Goal: Task Accomplishment & Management: Manage account settings

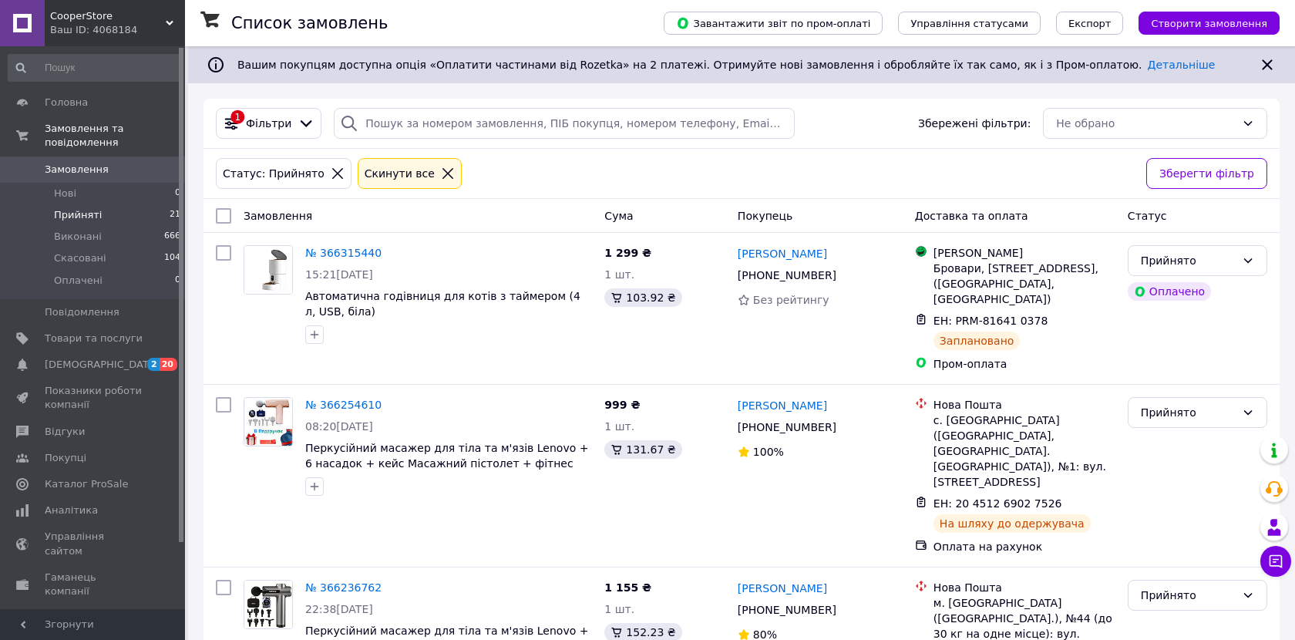
click at [90, 217] on span "Прийняті" at bounding box center [78, 215] width 48 height 14
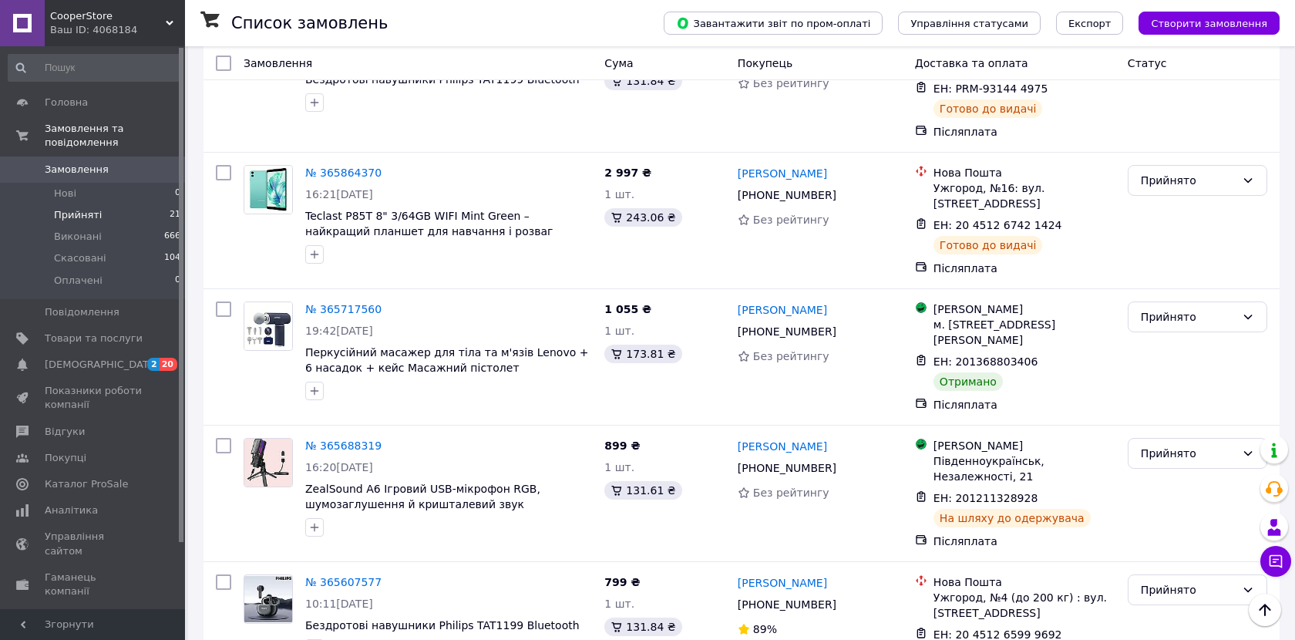
scroll to position [2589, 0]
click at [1168, 302] on div "Прийнято" at bounding box center [1196, 317] width 139 height 31
click at [1172, 214] on li "Виконано" at bounding box center [1197, 213] width 138 height 28
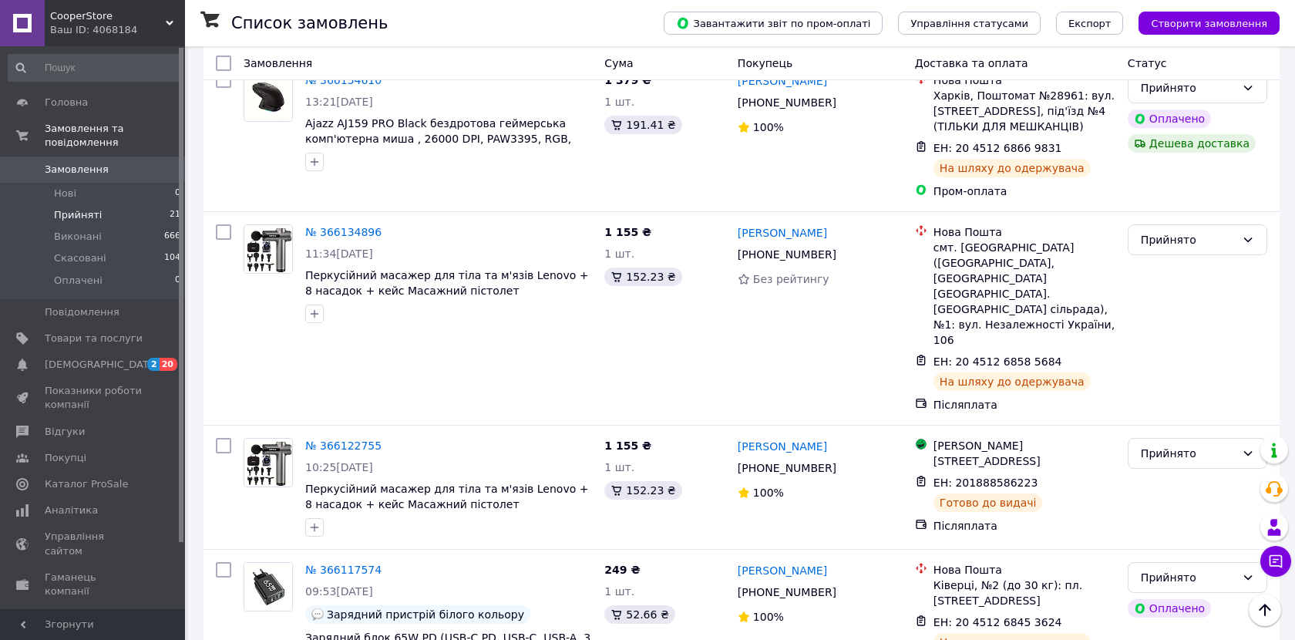
scroll to position [949, 0]
click at [82, 236] on span "Виконані" at bounding box center [78, 237] width 48 height 14
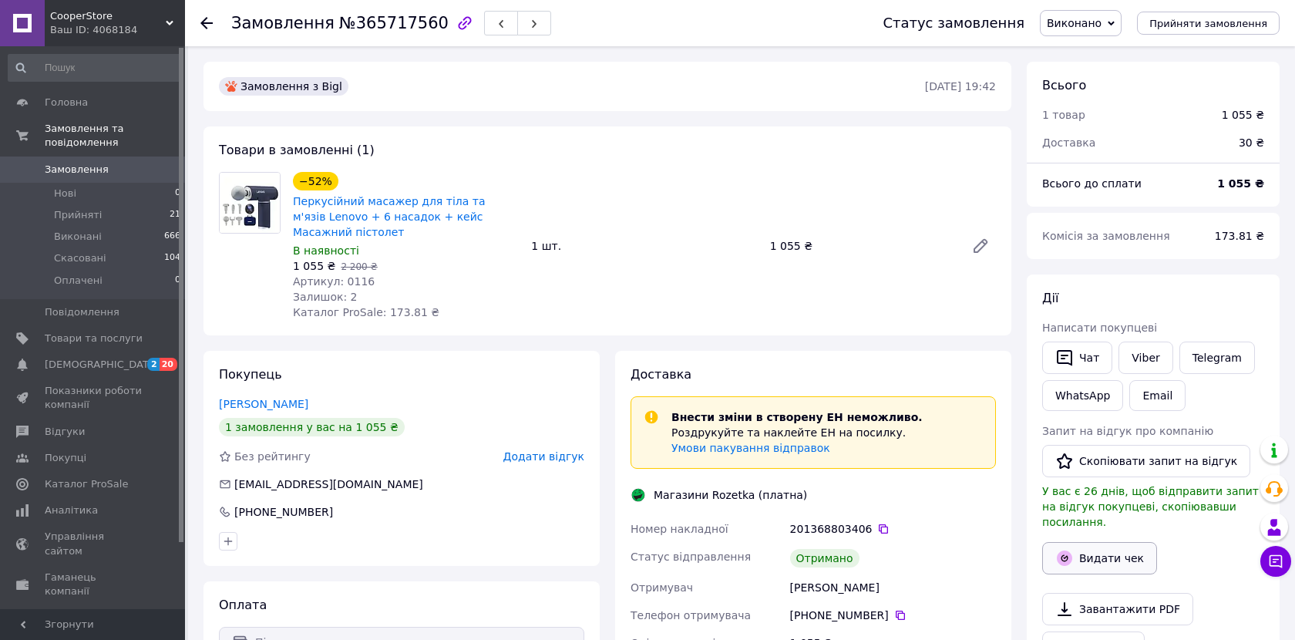
click at [1092, 546] on button "Видати чек" at bounding box center [1099, 558] width 115 height 32
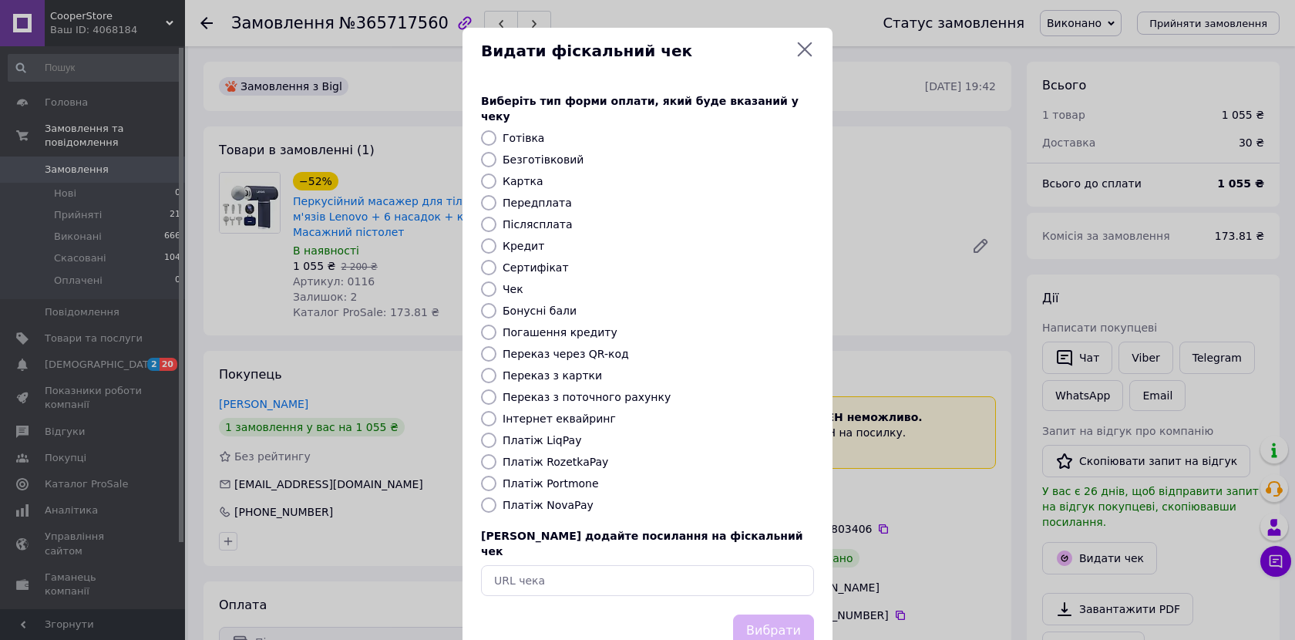
click at [542, 218] on label "Післясплата" at bounding box center [537, 224] width 70 height 12
click at [496, 217] on input "Післясплата" at bounding box center [488, 224] width 15 height 15
radio input "true"
click at [768, 614] on button "Вибрати" at bounding box center [773, 630] width 81 height 33
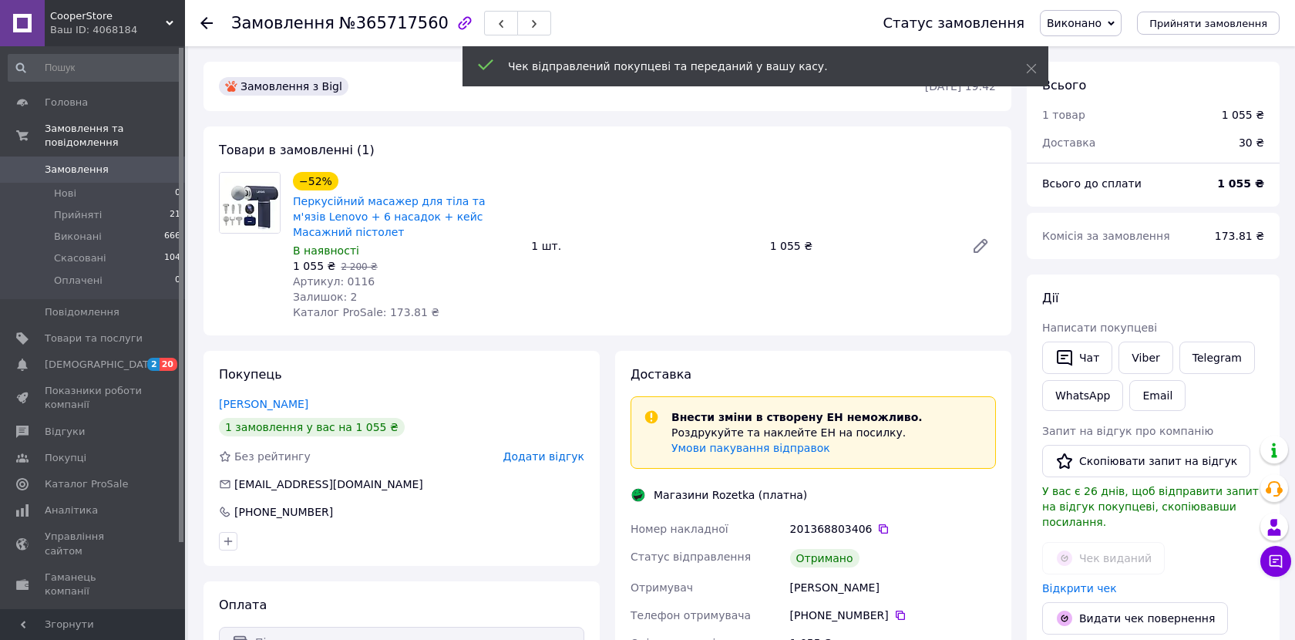
click at [1142, 458] on button "Скопіювати запит на відгук" at bounding box center [1146, 461] width 208 height 32
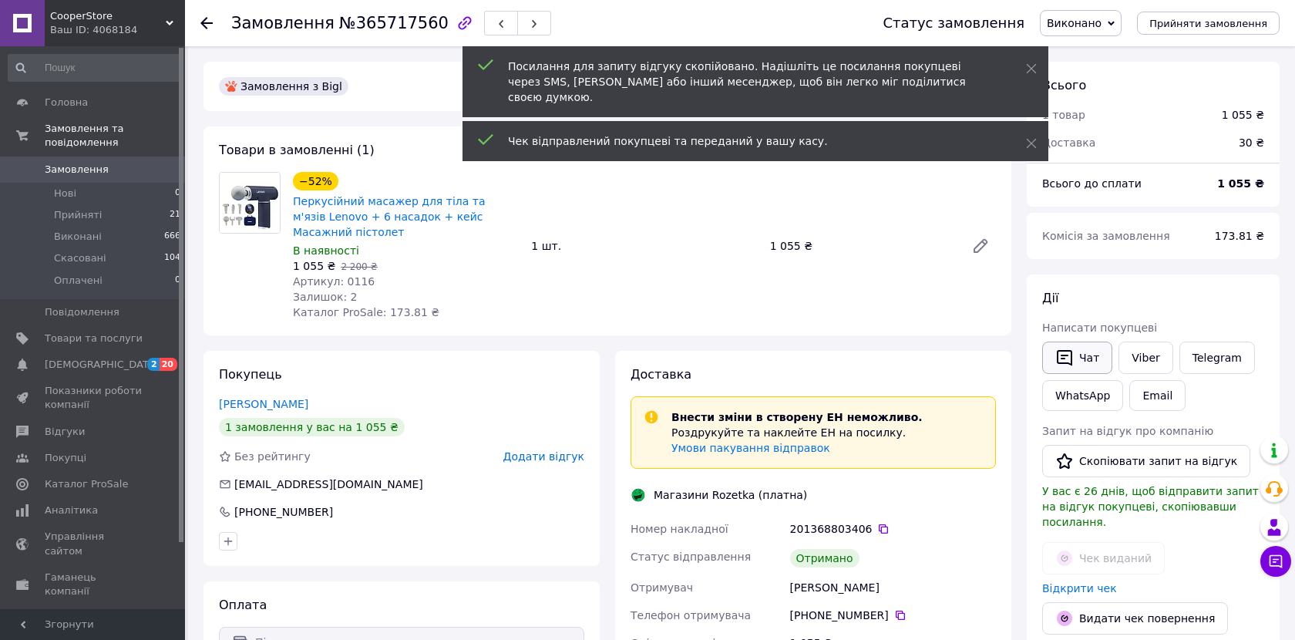
click at [1077, 351] on button "Чат" at bounding box center [1077, 357] width 70 height 32
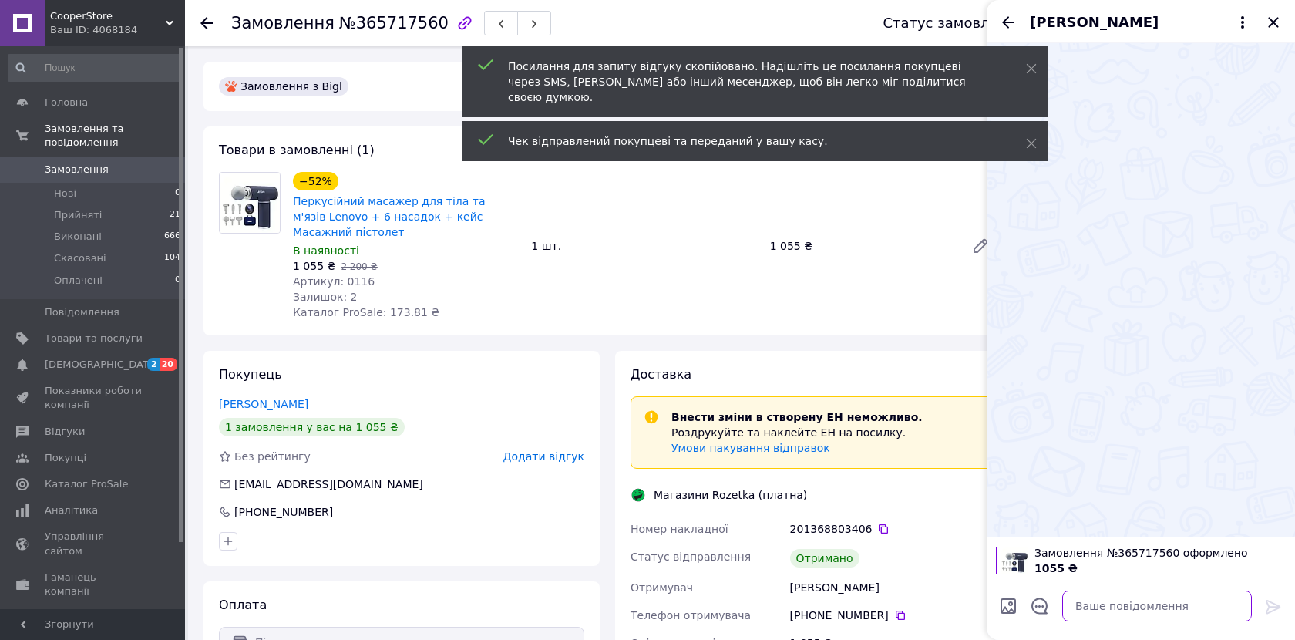
click at [1137, 607] on textarea at bounding box center [1157, 605] width 190 height 31
paste textarea "[URL][DOMAIN_NAME]"
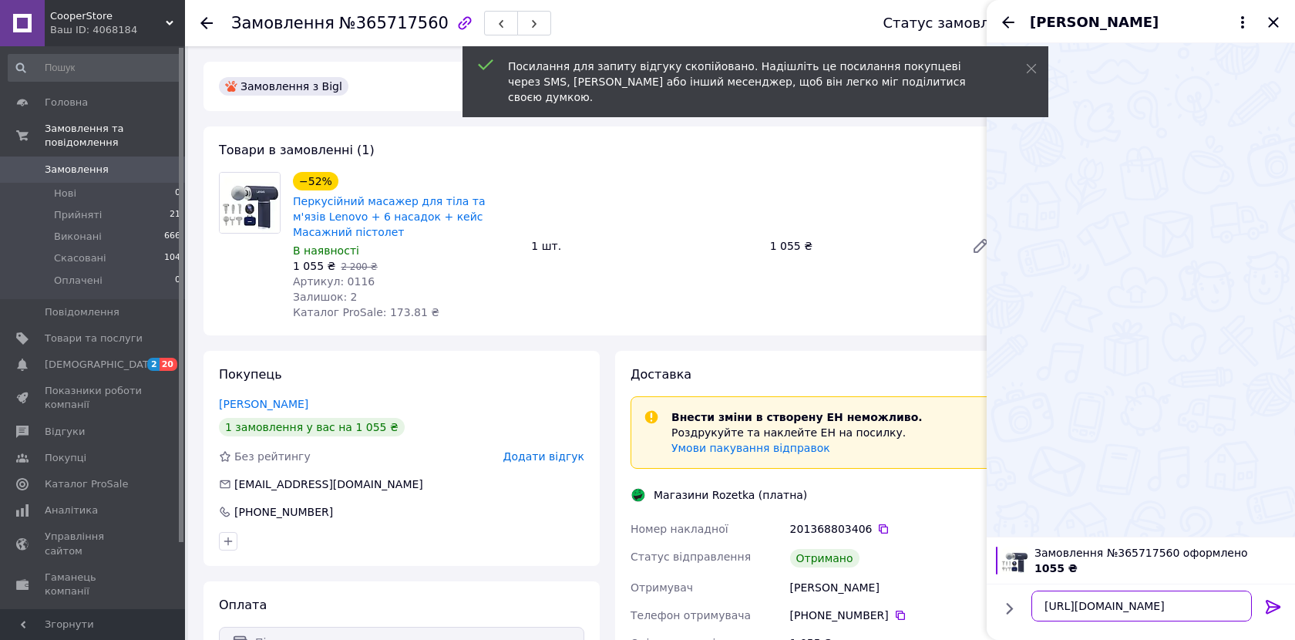
type textarea "[URL][DOMAIN_NAME]"
click at [1277, 605] on icon at bounding box center [1272, 607] width 15 height 14
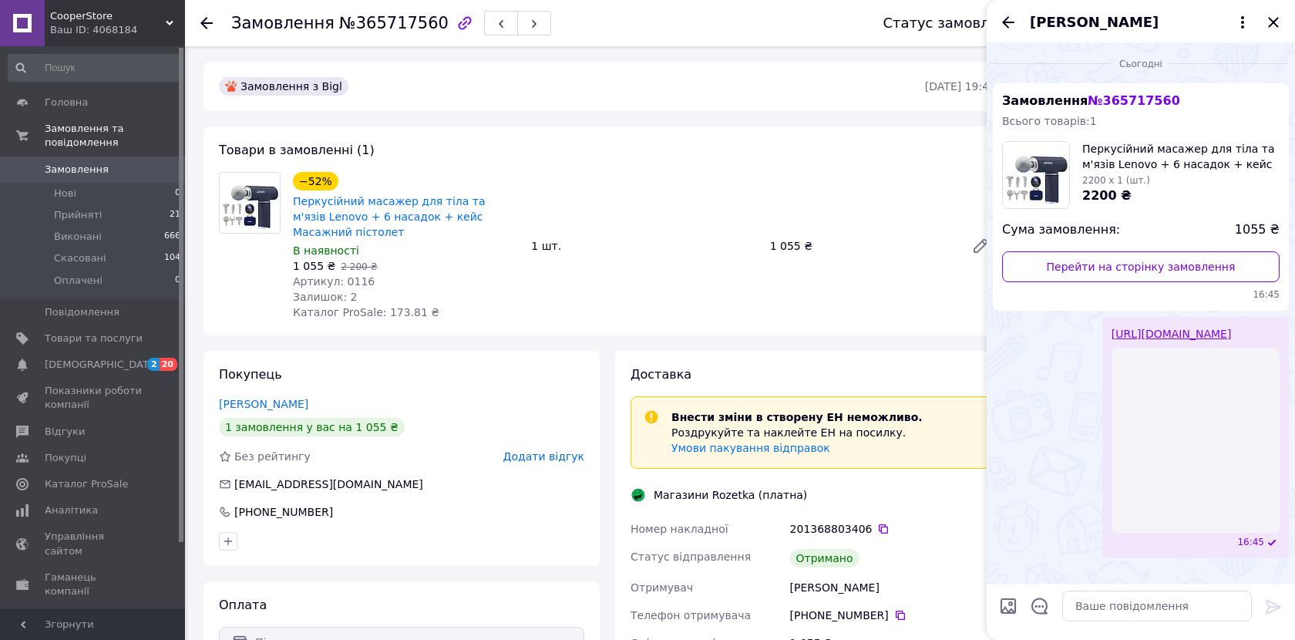
click at [550, 455] on span "Додати відгук" at bounding box center [543, 456] width 81 height 12
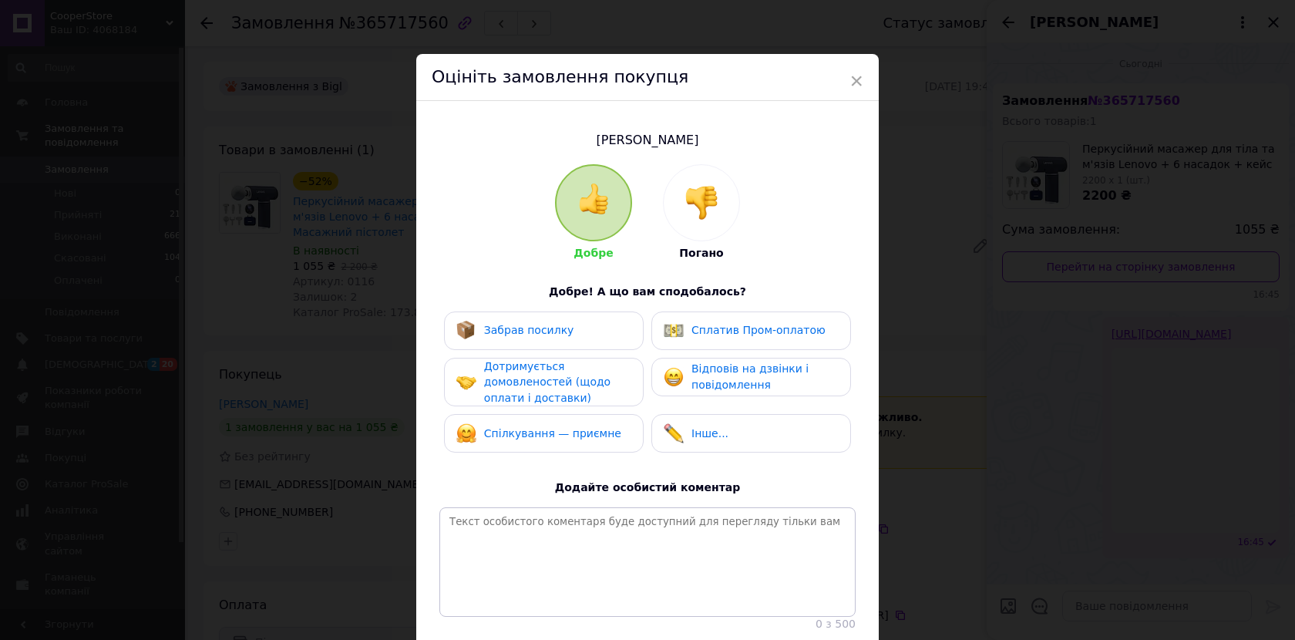
click at [529, 332] on span "Забрав посилку" at bounding box center [529, 330] width 90 height 12
click at [532, 386] on span "Дотримується домовленостей (щодо оплати і доставки)" at bounding box center [547, 382] width 126 height 44
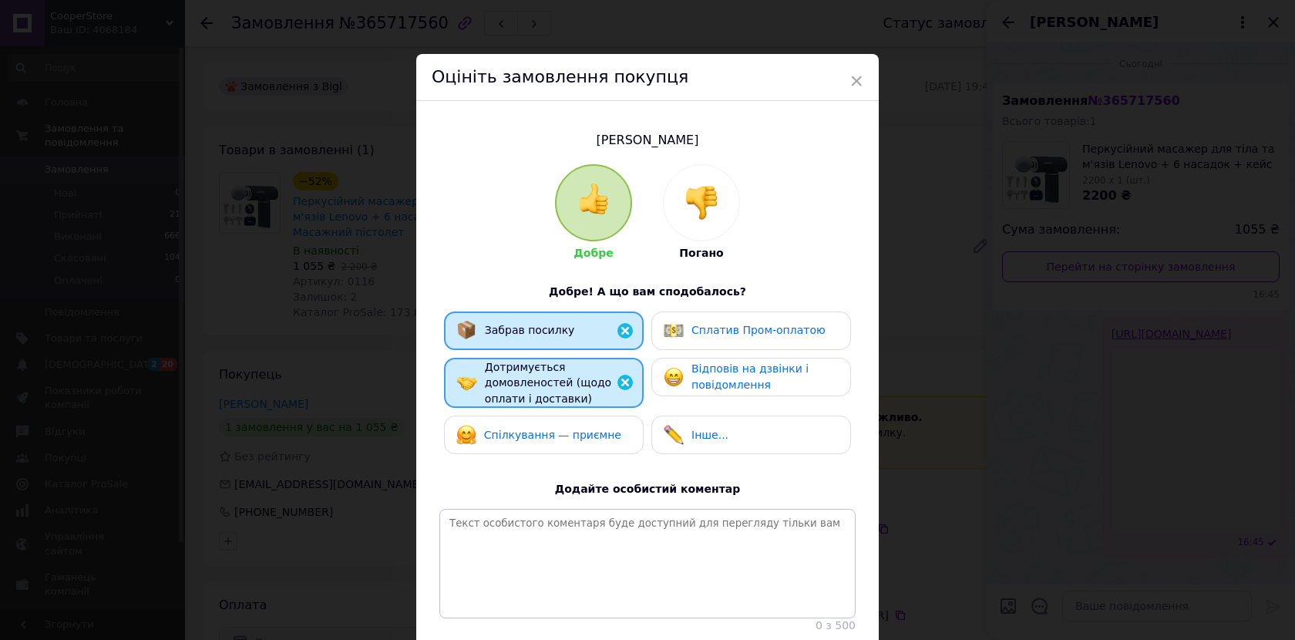
click at [545, 445] on div "Спілкування — приємне" at bounding box center [544, 434] width 200 height 39
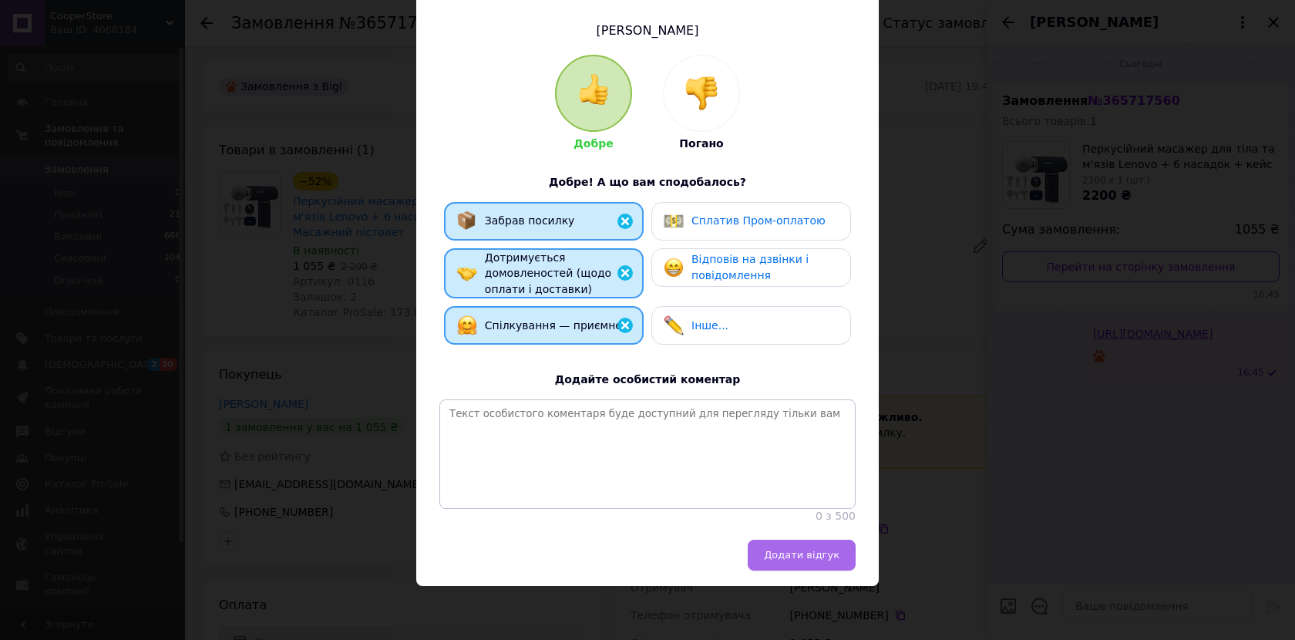
click at [771, 549] on span "Додати відгук" at bounding box center [802, 555] width 76 height 12
